Goal: Information Seeking & Learning: Learn about a topic

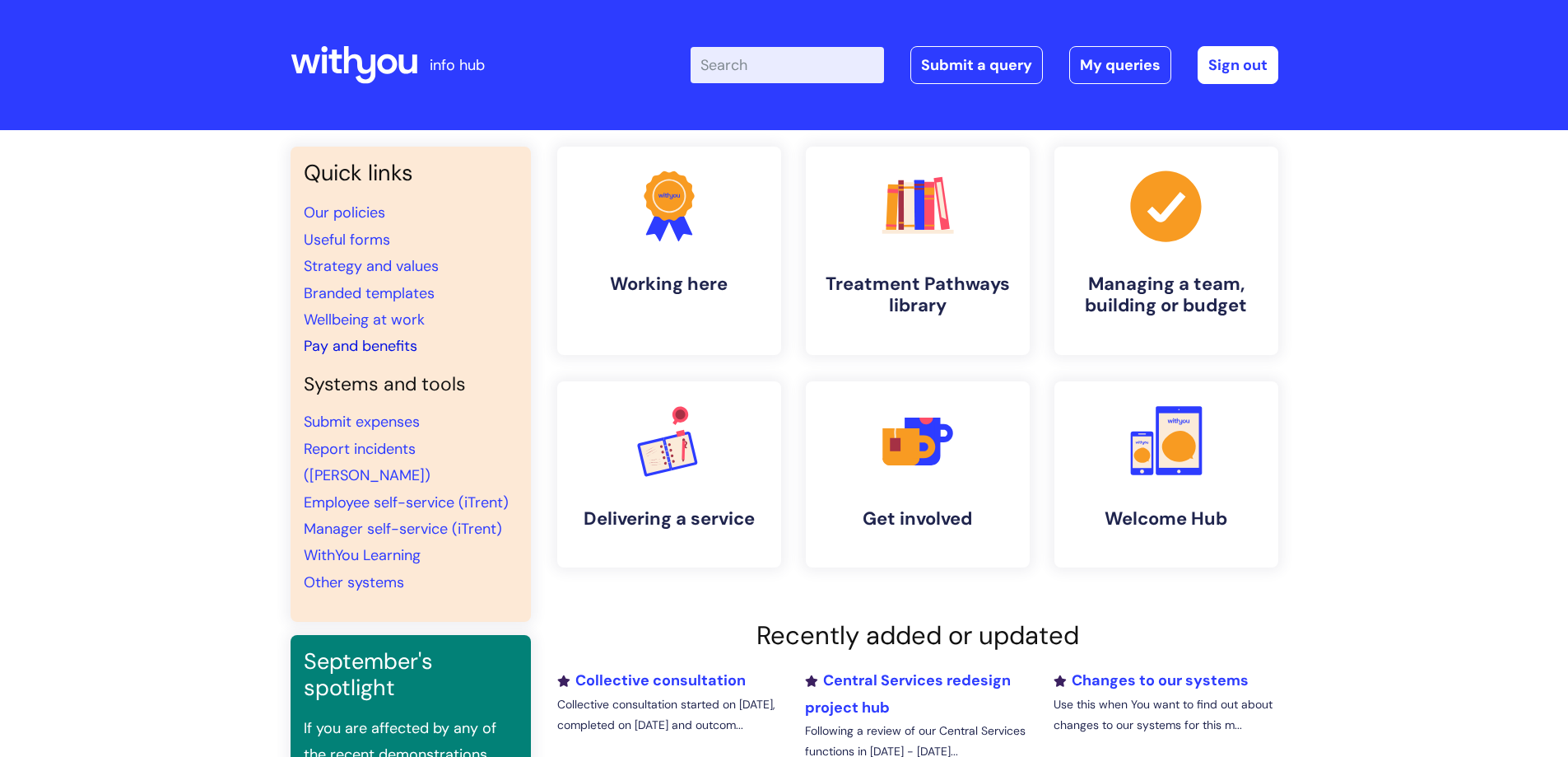
click at [360, 349] on link "Pay and benefits" at bounding box center [360, 346] width 114 height 20
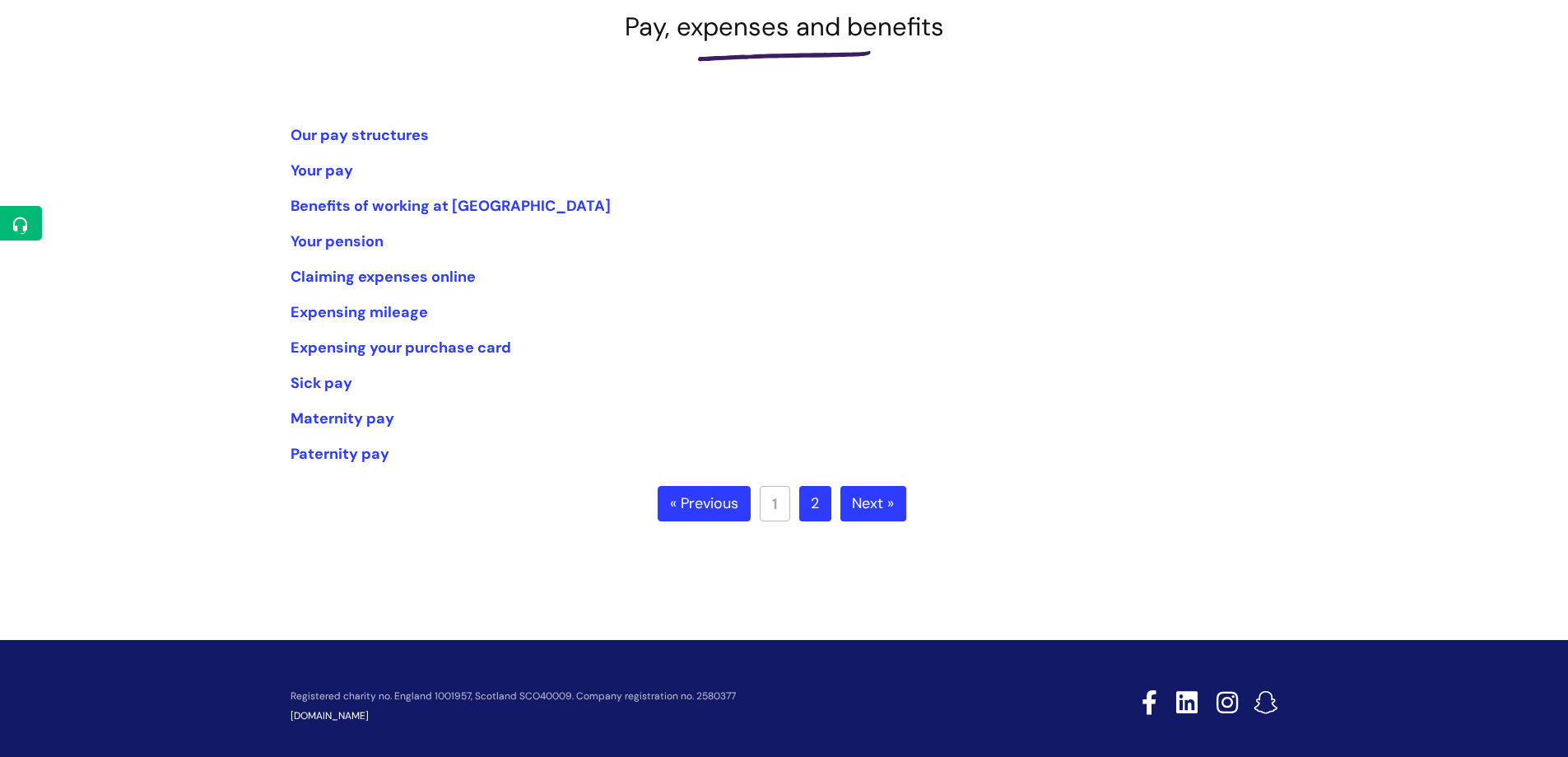
scroll to position [289, 0]
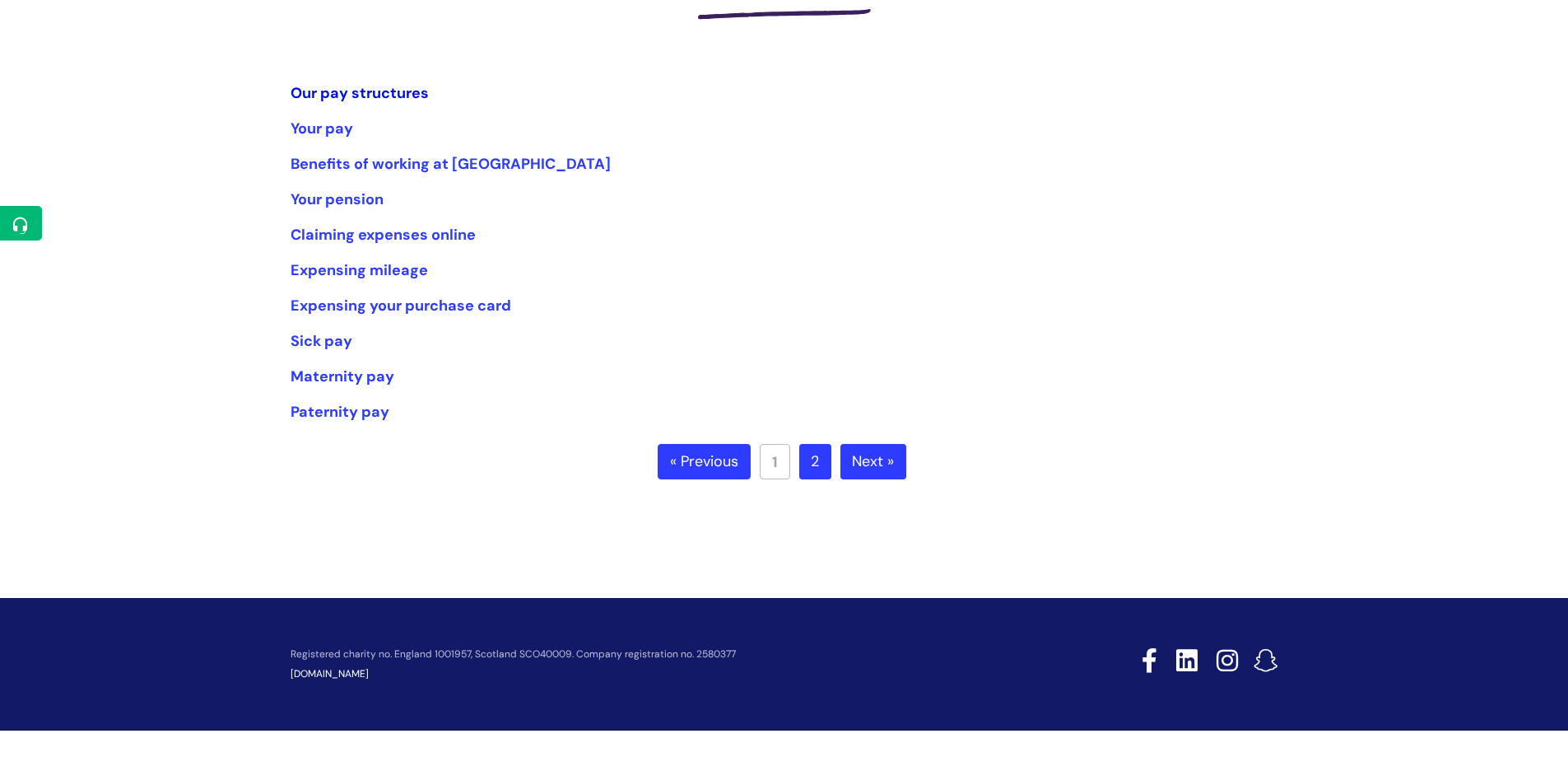
click at [356, 94] on link "Our pay structures" at bounding box center [360, 92] width 138 height 20
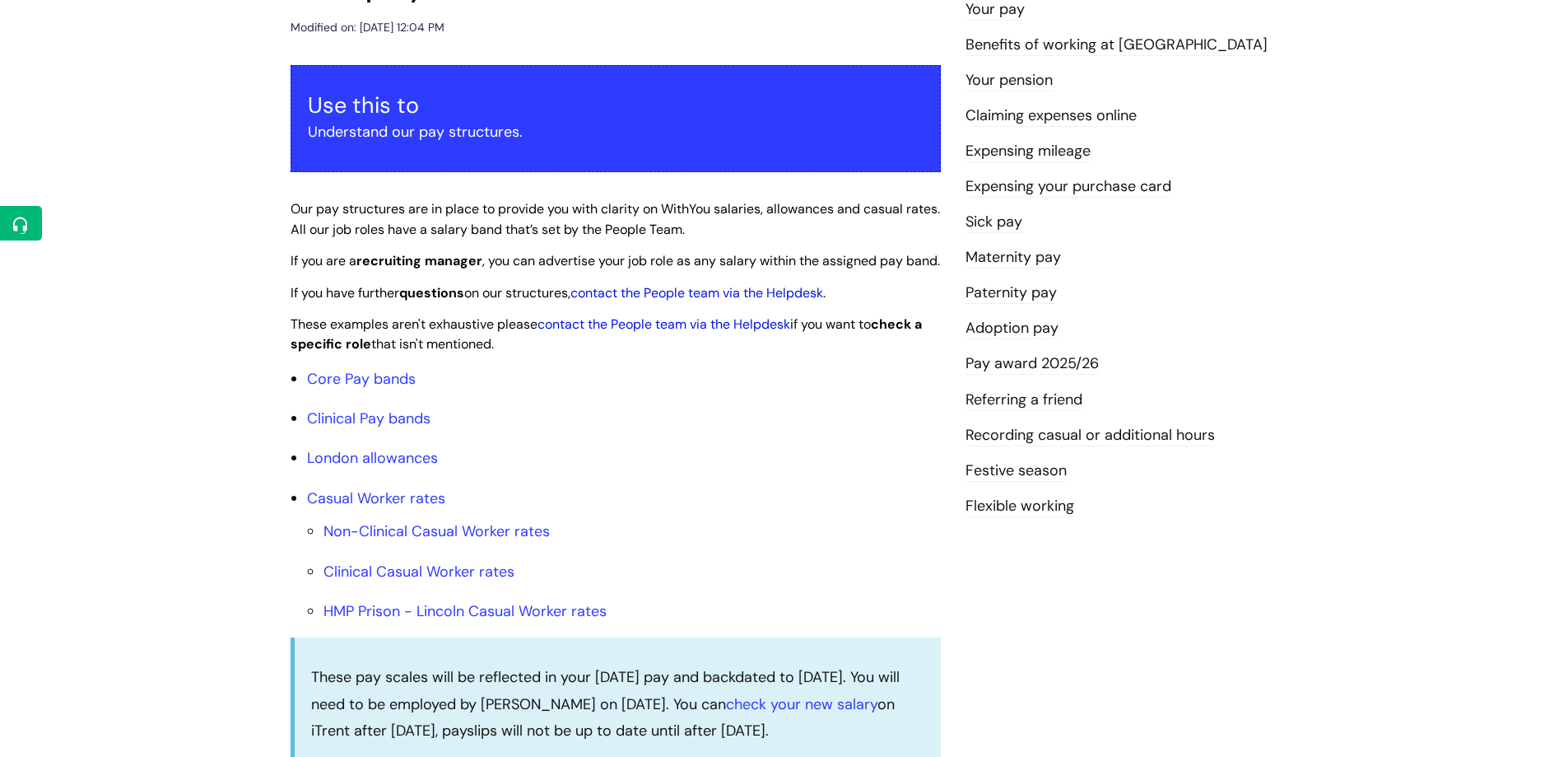
scroll to position [247, 0]
click at [377, 388] on link "Core Pay bands" at bounding box center [360, 378] width 108 height 20
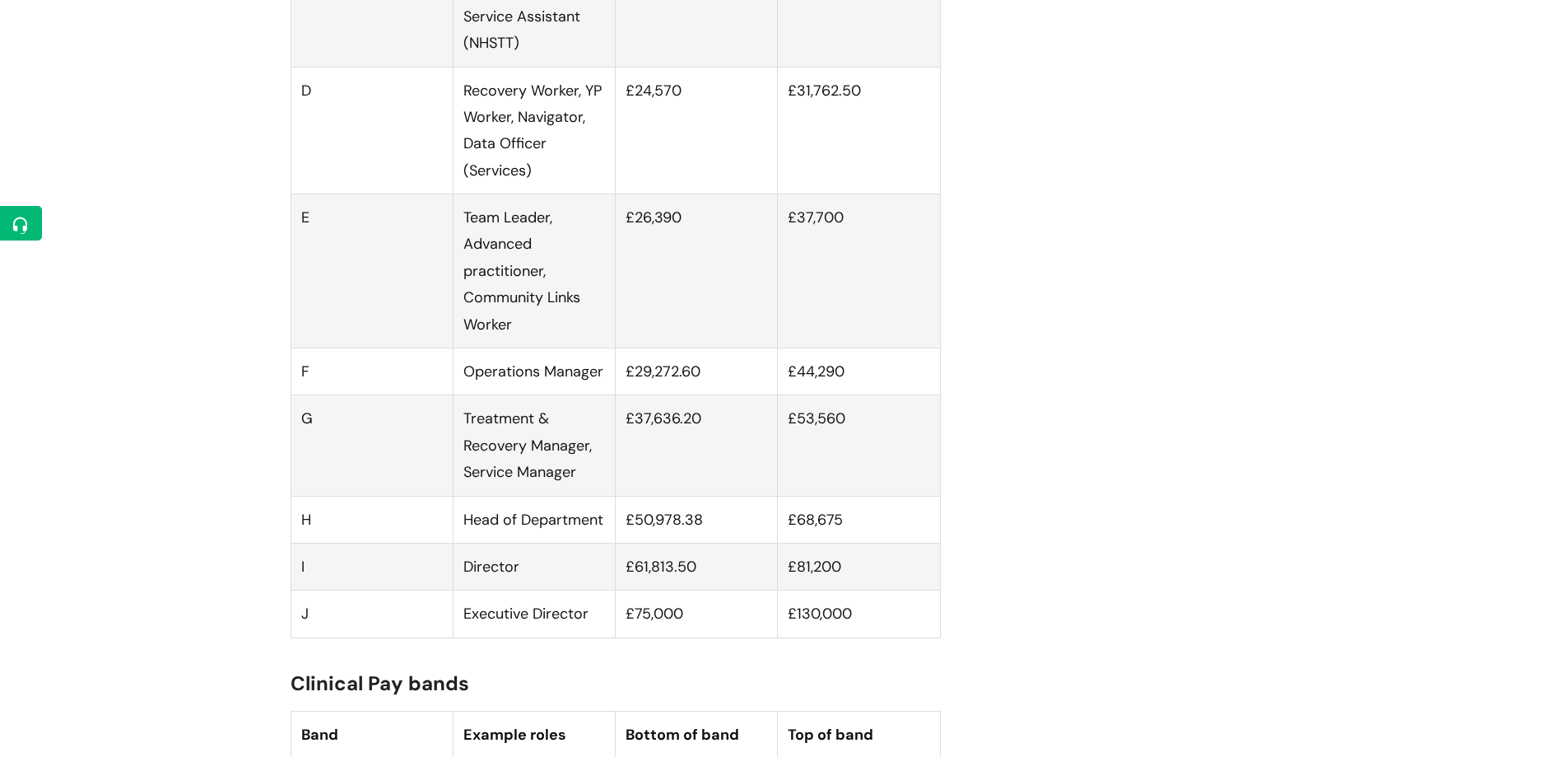
scroll to position [1317, 0]
